Goal: Transaction & Acquisition: Purchase product/service

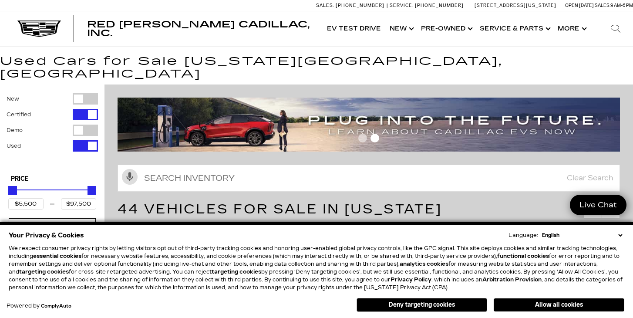
click at [548, 303] on button "Allow all cookies" at bounding box center [558, 304] width 131 height 13
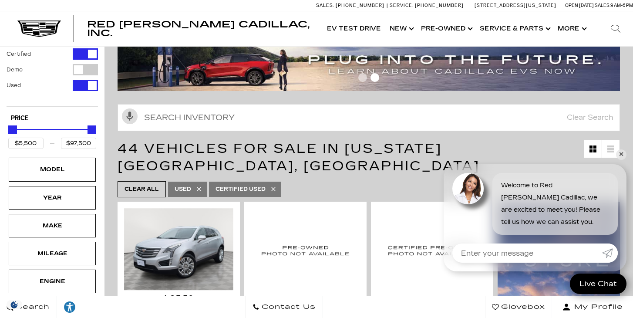
scroll to position [67, 0]
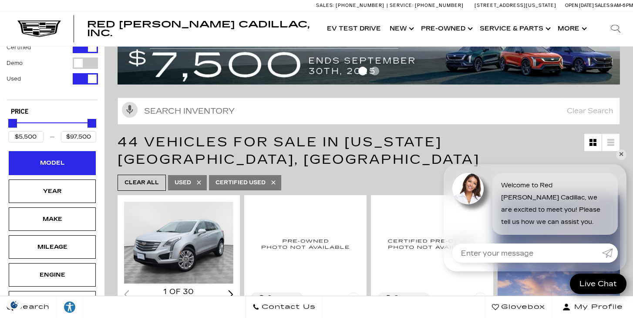
click at [67, 158] on div "Model" at bounding box center [52, 163] width 44 height 10
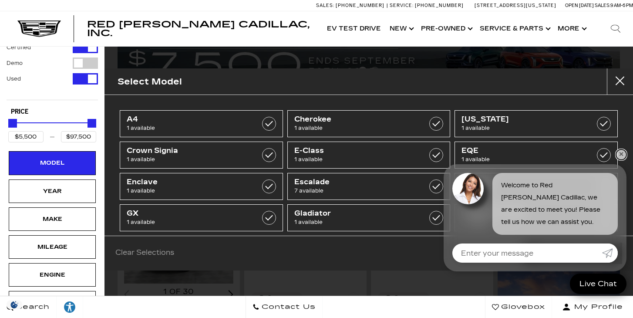
click at [619, 154] on link "✕" at bounding box center [621, 154] width 10 height 10
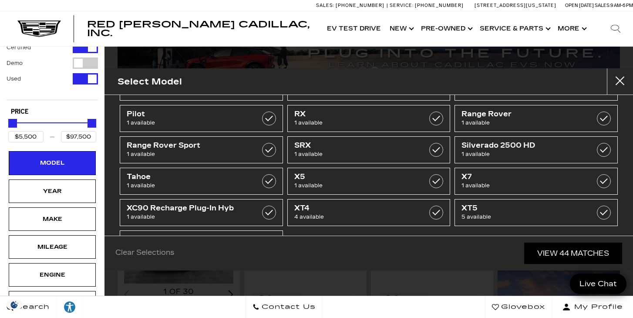
scroll to position [204, 0]
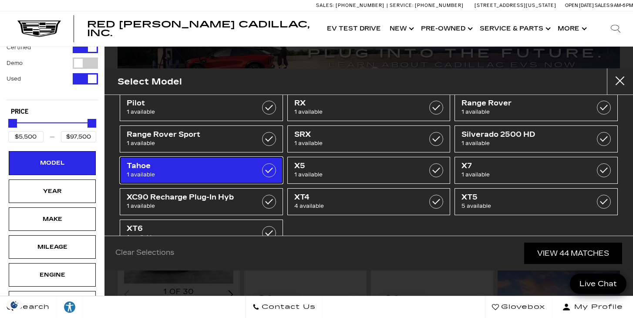
click at [214, 172] on span "1 available" at bounding box center [190, 174] width 127 height 9
type input "$67,500"
checkbox input "true"
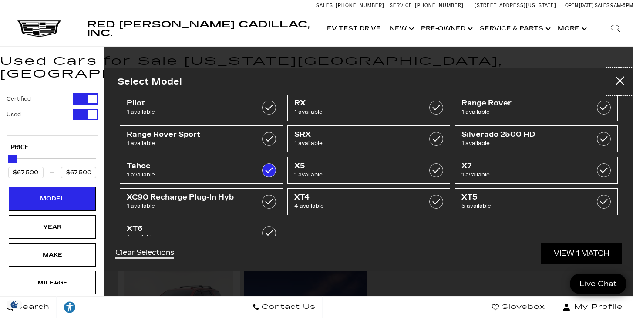
click at [620, 78] on button "Close" at bounding box center [619, 81] width 26 height 26
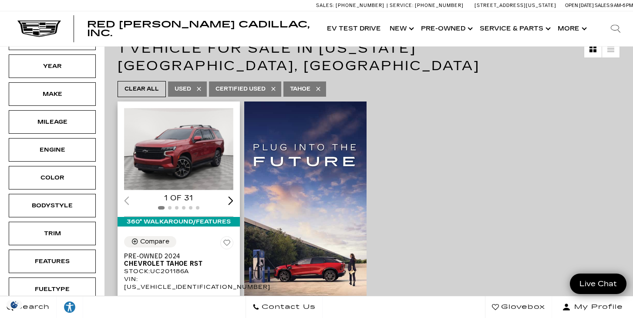
scroll to position [142, 0]
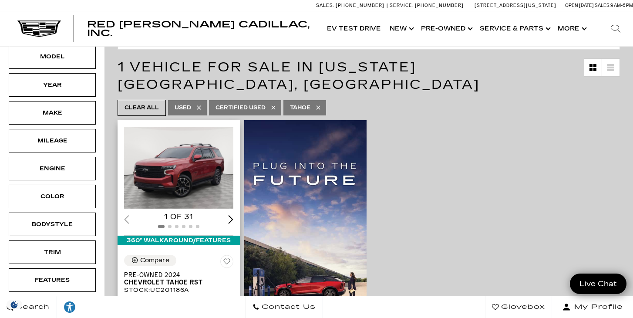
click at [182, 143] on img "1 / 2" at bounding box center [178, 168] width 109 height 82
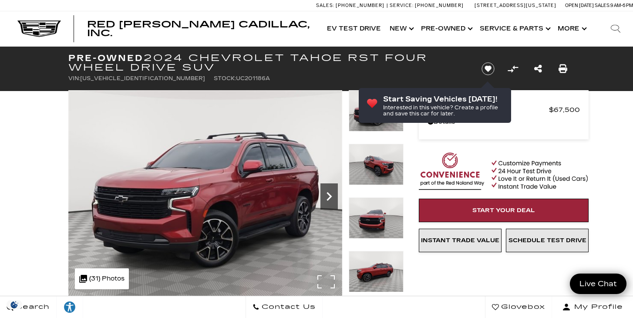
click at [329, 199] on icon "Next" at bounding box center [328, 196] width 17 height 17
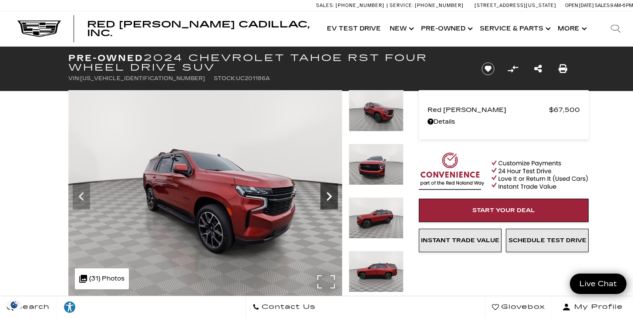
click at [329, 199] on icon "Next" at bounding box center [328, 196] width 17 height 17
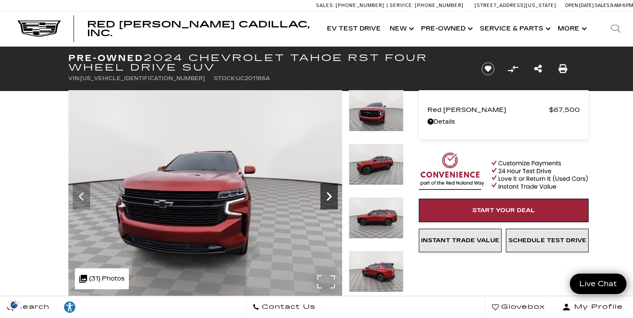
click at [329, 199] on icon "Next" at bounding box center [328, 196] width 17 height 17
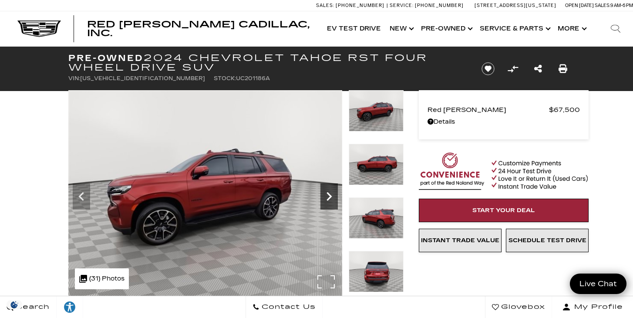
click at [329, 199] on icon "Next" at bounding box center [328, 196] width 17 height 17
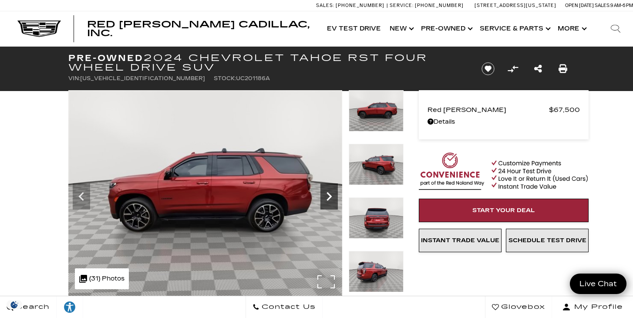
click at [329, 199] on icon "Next" at bounding box center [328, 196] width 17 height 17
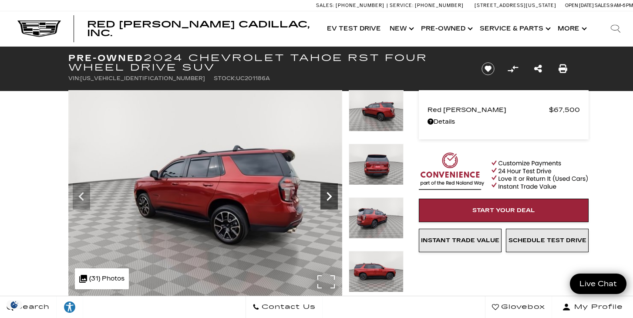
click at [329, 199] on icon "Next" at bounding box center [328, 196] width 17 height 17
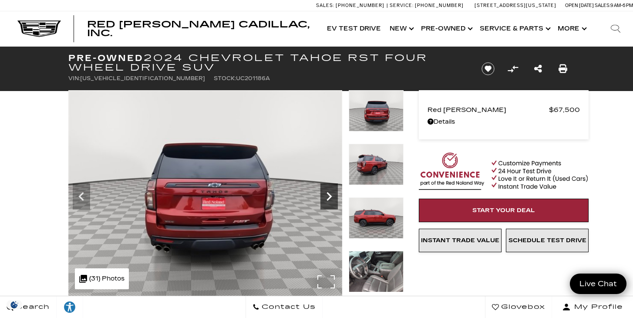
click at [330, 200] on icon "Next" at bounding box center [328, 196] width 17 height 17
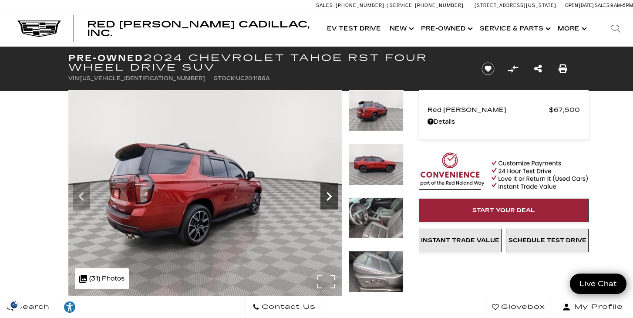
click at [330, 200] on icon "Next" at bounding box center [328, 196] width 17 height 17
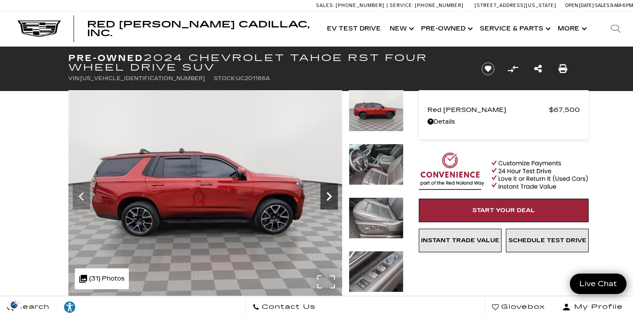
click at [330, 201] on icon "Next" at bounding box center [328, 196] width 17 height 17
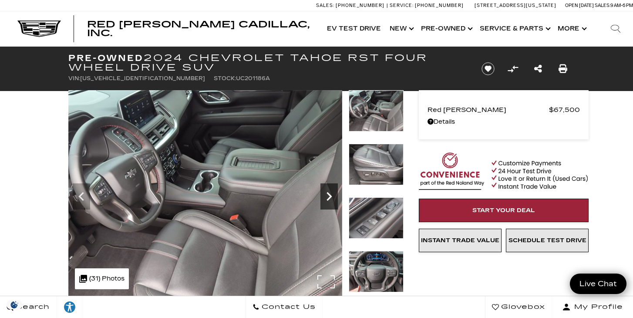
click at [331, 201] on icon "Next" at bounding box center [328, 196] width 17 height 17
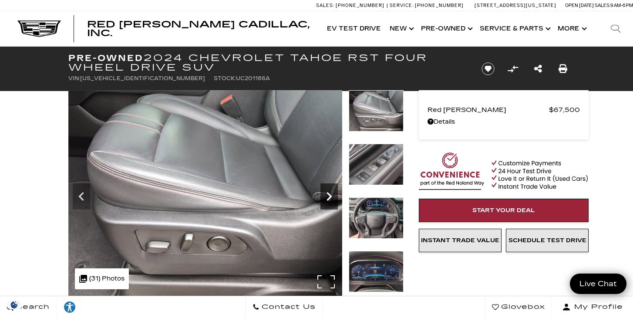
click at [331, 201] on icon "Next" at bounding box center [328, 196] width 17 height 17
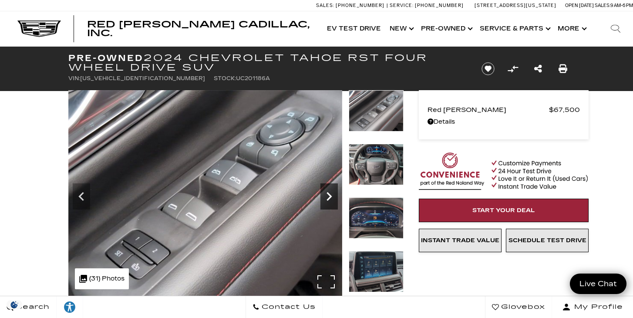
click at [331, 201] on icon "Next" at bounding box center [328, 196] width 17 height 17
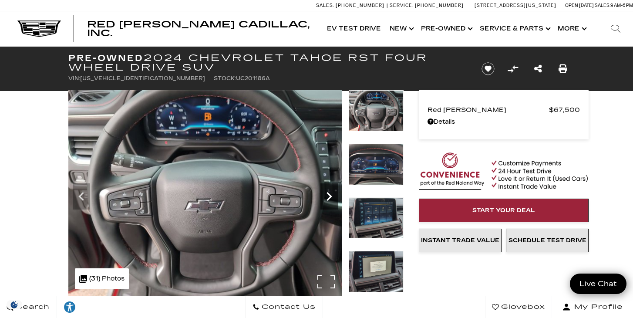
click at [331, 201] on icon "Next" at bounding box center [328, 196] width 17 height 17
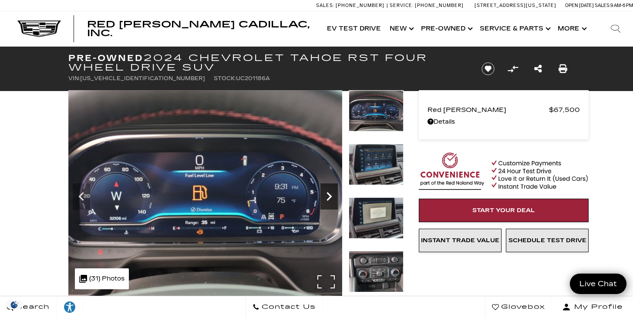
click at [331, 202] on icon "Next" at bounding box center [328, 196] width 17 height 17
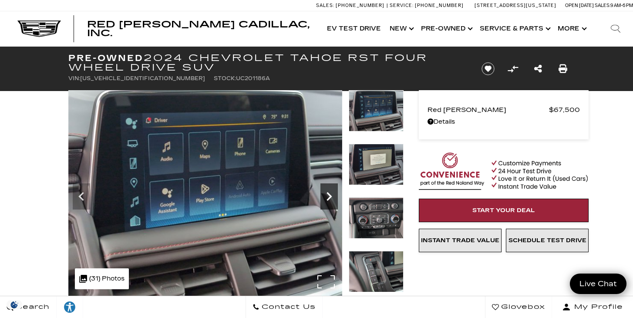
click at [332, 203] on icon "Next" at bounding box center [328, 196] width 17 height 17
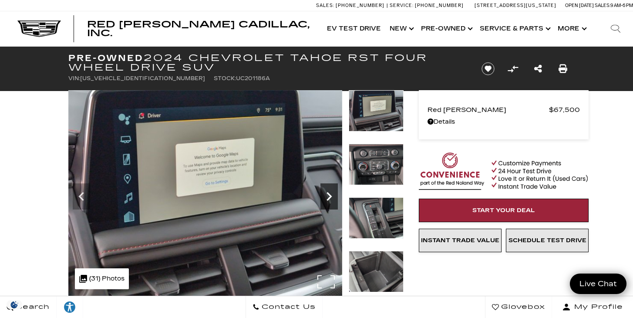
click at [332, 203] on icon "Next" at bounding box center [328, 196] width 17 height 17
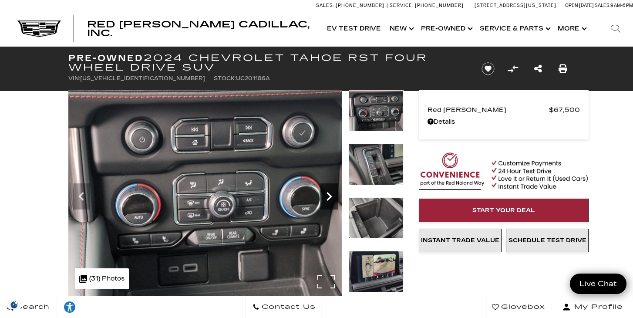
click at [332, 203] on icon "Next" at bounding box center [328, 196] width 17 height 17
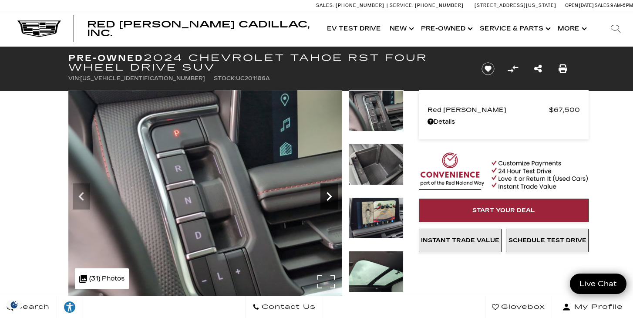
click at [332, 203] on icon "Next" at bounding box center [328, 196] width 17 height 17
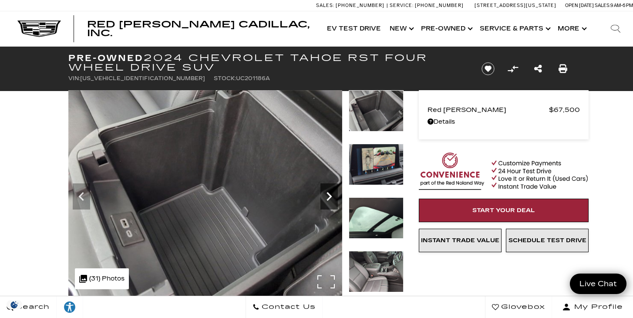
click at [332, 204] on icon "Next" at bounding box center [328, 196] width 17 height 17
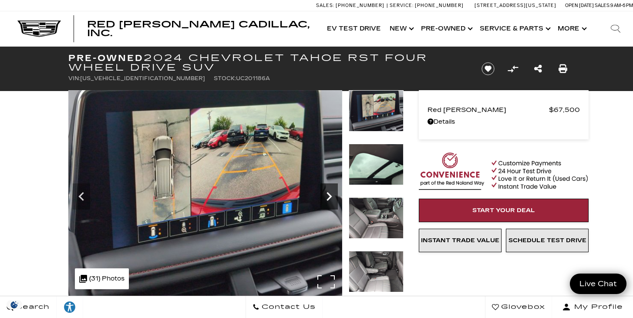
click at [332, 204] on icon "Next" at bounding box center [328, 196] width 17 height 17
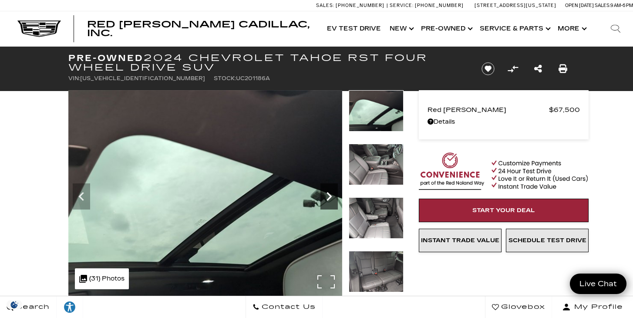
click at [332, 205] on div "Next" at bounding box center [328, 196] width 17 height 26
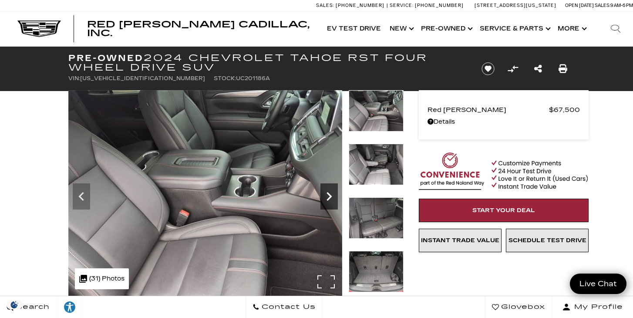
click at [332, 205] on div "Next" at bounding box center [328, 196] width 17 height 26
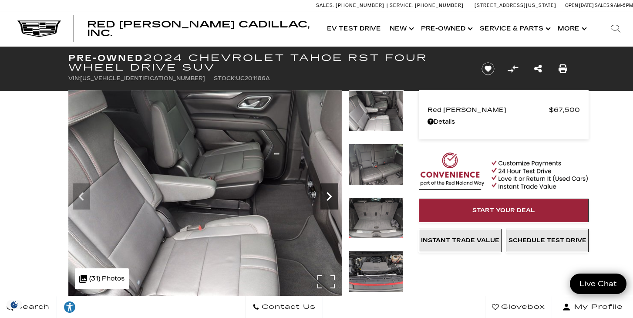
click at [332, 205] on div "Next" at bounding box center [328, 196] width 17 height 26
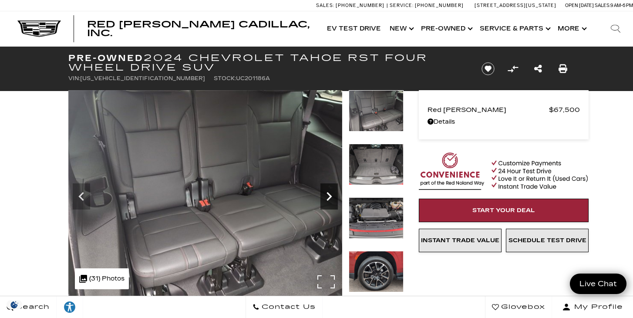
click at [332, 205] on div "Next" at bounding box center [328, 196] width 17 height 26
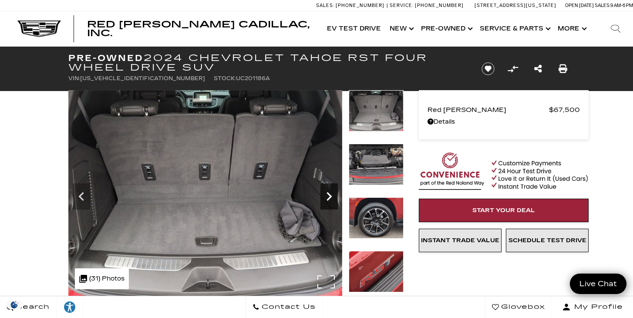
click at [332, 206] on div "Next" at bounding box center [328, 196] width 17 height 26
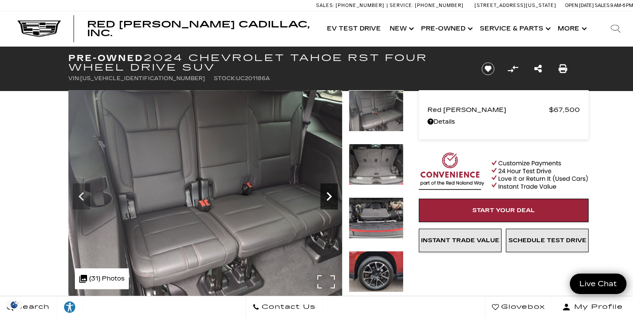
click at [328, 195] on icon "Next" at bounding box center [328, 196] width 17 height 17
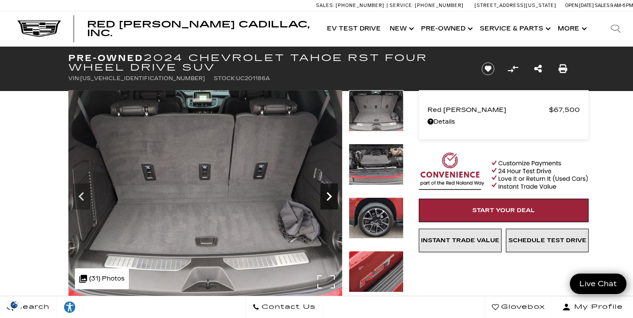
click at [329, 196] on icon "Next" at bounding box center [328, 196] width 17 height 17
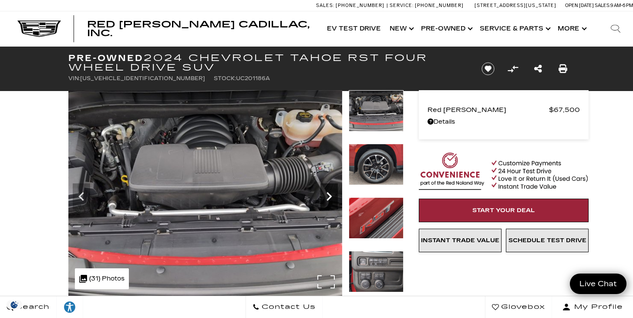
click at [332, 197] on icon "Next" at bounding box center [328, 196] width 17 height 17
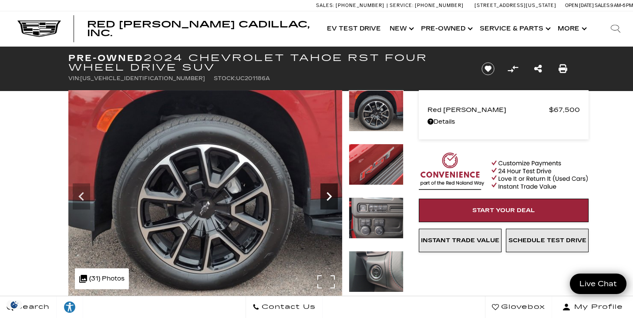
click at [332, 198] on icon "Next" at bounding box center [328, 196] width 17 height 17
